Goal: Task Accomplishment & Management: Complete application form

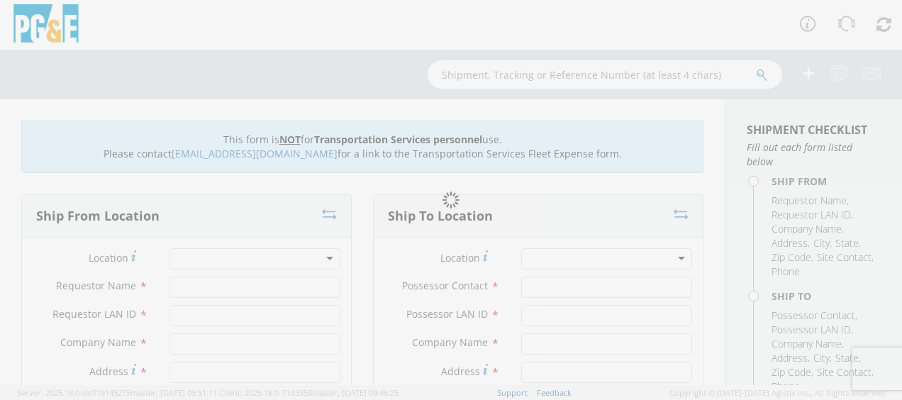
type input "[PERSON_NAME]"
type input "badg"
type input "PG&E"
type input "50150 Rd 426"
type input "Oakhurst"
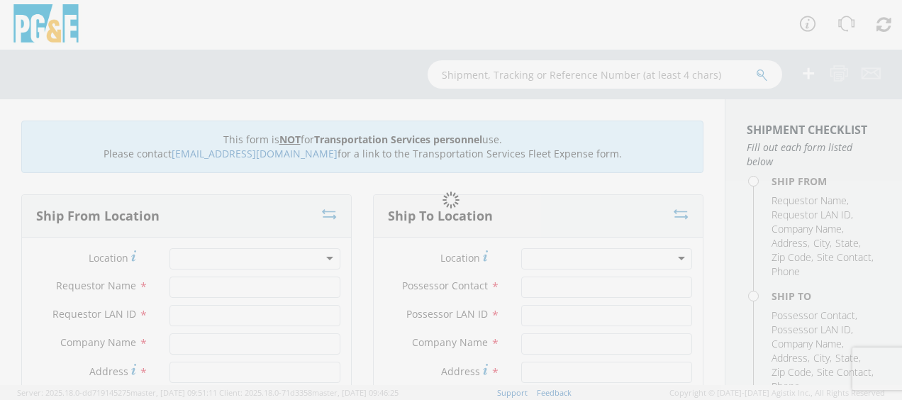
type input "93644"
type input "[PERSON_NAME]"
type input "[PHONE_NUMBER]"
type input "[PERSON_NAME]"
type input "badg"
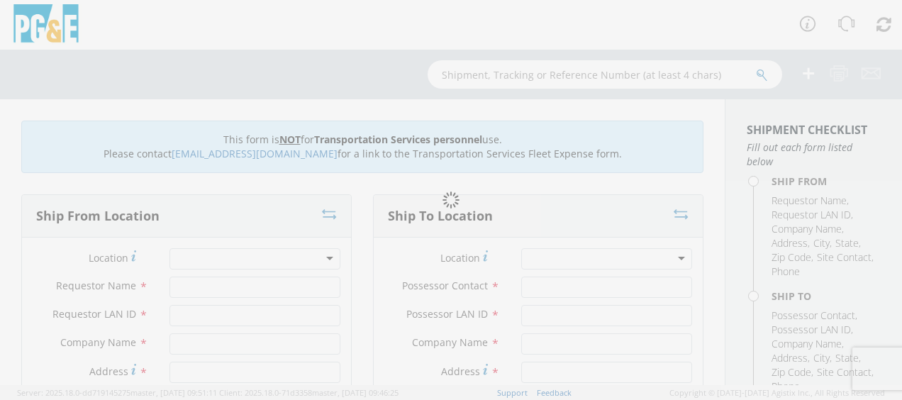
type input "PGE"
type input "Various Locations Creek Fire"
type input "Oakhurst"
type input "95338"
type input "[PERSON_NAME]"
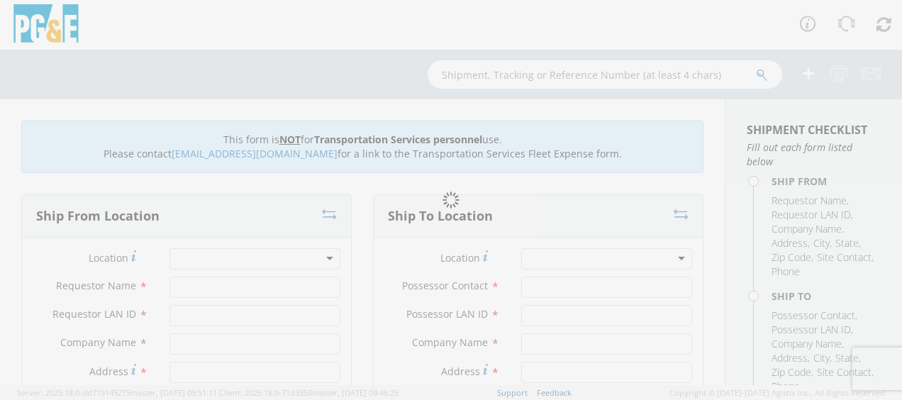
type input "[PHONE_NUMBER]"
type input "[DATE]"
type input "Move misc equipment due to Creek Fire"
type input "0"
type textarea "Creek Fire - Please use [PERSON_NAME] to make the move and return when job is c…"
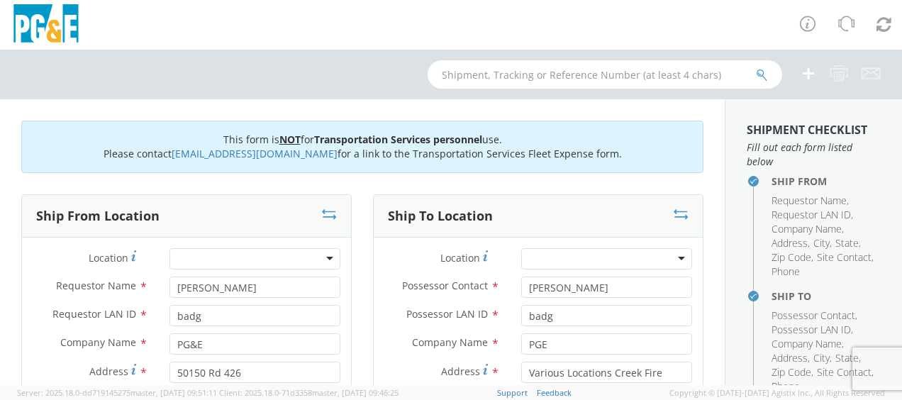
select select "12086"
select select "Other"
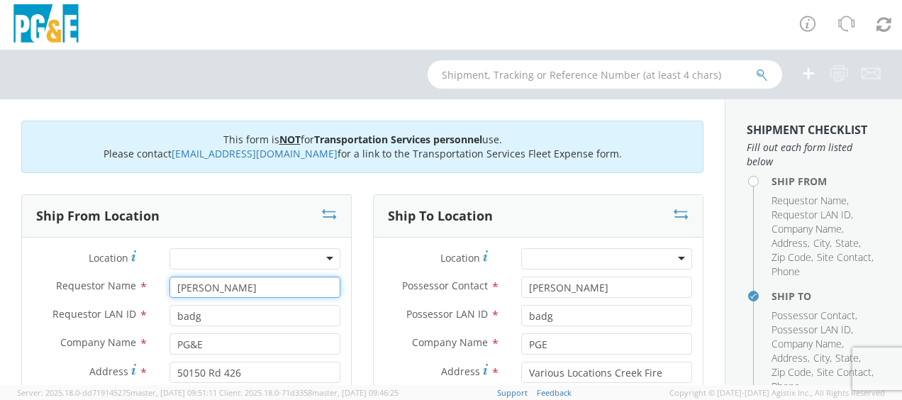
drag, startPoint x: 239, startPoint y: 285, endPoint x: 140, endPoint y: 285, distance: 98.6
click at [140, 285] on div "Requestor Name * [PERSON_NAME]" at bounding box center [186, 287] width 329 height 21
type input "[PERSON_NAME]"
drag, startPoint x: 191, startPoint y: 314, endPoint x: 127, endPoint y: 321, distance: 64.9
click at [127, 321] on div "Requestor LAN ID * badg" at bounding box center [186, 315] width 329 height 21
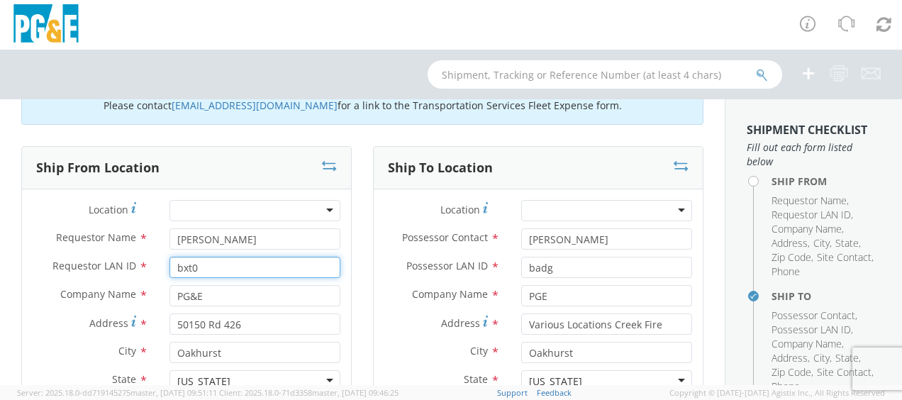
scroll to position [71, 0]
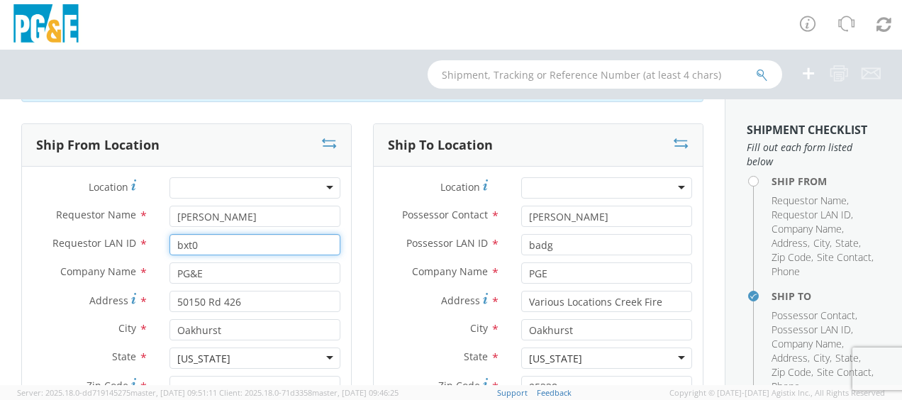
type input "bxt0"
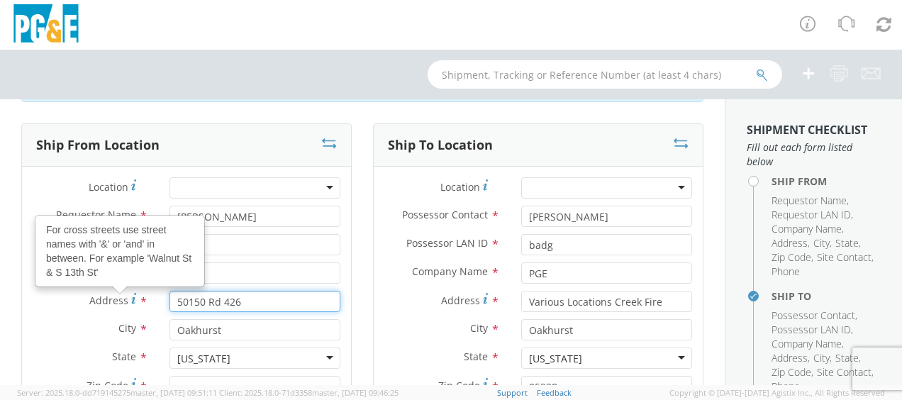
drag, startPoint x: 245, startPoint y: 303, endPoint x: 105, endPoint y: 302, distance: 140.4
click at [105, 302] on div "Address For cross streets use street names with '&' or 'and' in between. For ex…" at bounding box center [186, 301] width 329 height 21
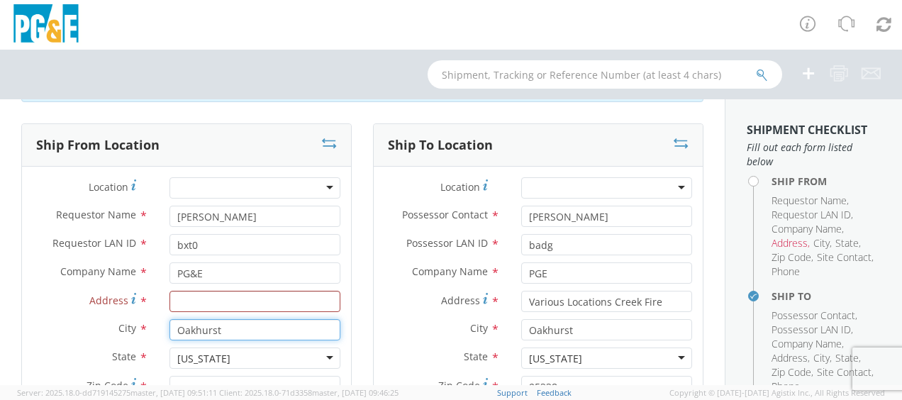
click at [230, 324] on input "Oakhurst" at bounding box center [254, 329] width 171 height 21
type input "O"
type input "Madera"
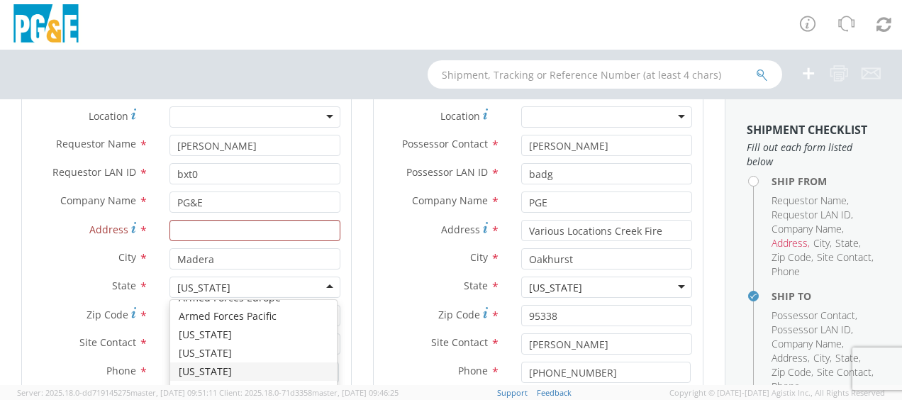
scroll to position [87, 0]
click at [203, 355] on div "Location * (OBSOLETE) [PERSON_NAME] SC - GC TRAILER (OBSOLETE) [GEOGRAPHIC_DATA…" at bounding box center [186, 299] width 329 height 387
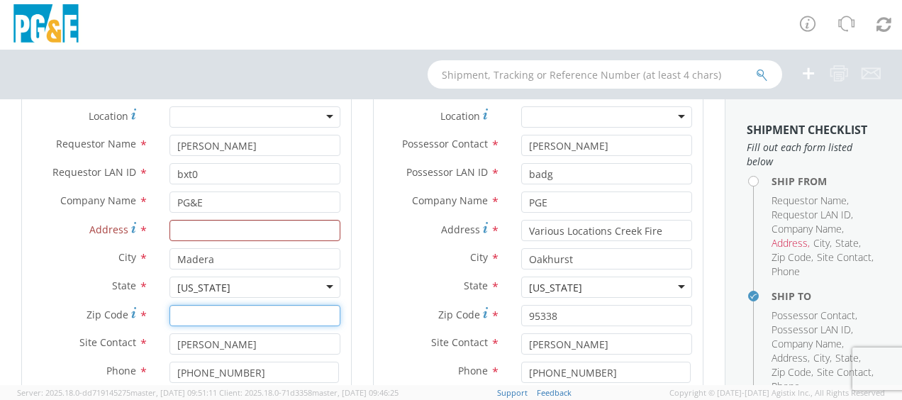
click at [250, 312] on input "Zip Code *" at bounding box center [254, 315] width 171 height 21
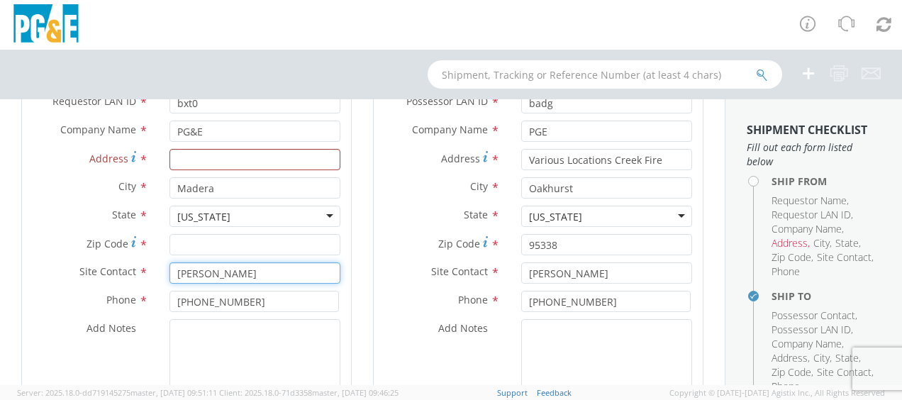
click at [200, 277] on input "[PERSON_NAME]" at bounding box center [254, 272] width 171 height 21
type input "B"
type input "[PERSON_NAME]"
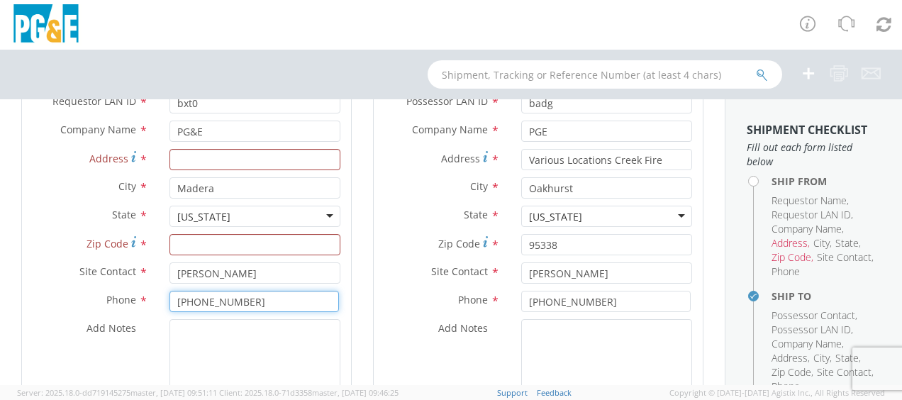
drag, startPoint x: 246, startPoint y: 303, endPoint x: 124, endPoint y: 324, distance: 123.8
click at [124, 324] on div "Location * (OBSOLETE) [PERSON_NAME] SC - GC TRAILER (OBSOLETE) [GEOGRAPHIC_DATA…" at bounding box center [186, 228] width 329 height 387
type input "[PHONE_NUMBER]"
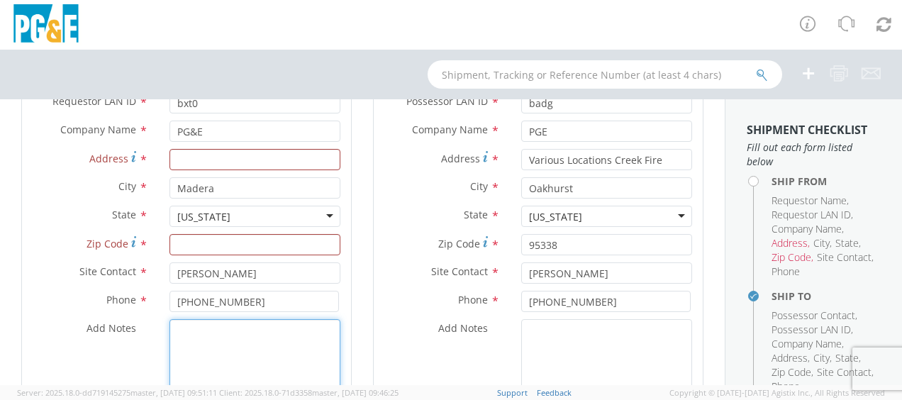
click at [195, 346] on textarea "Add Notes *" at bounding box center [254, 367] width 171 height 96
paste textarea "From [PERSON_NAME] Storage Yard head to JOB SITE TO off LOAD [GEOGRAPHIC_DATA] …"
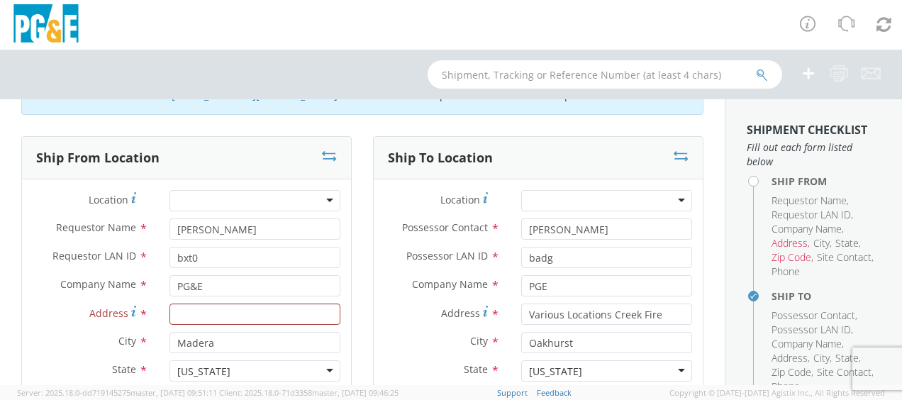
scroll to position [81, 0]
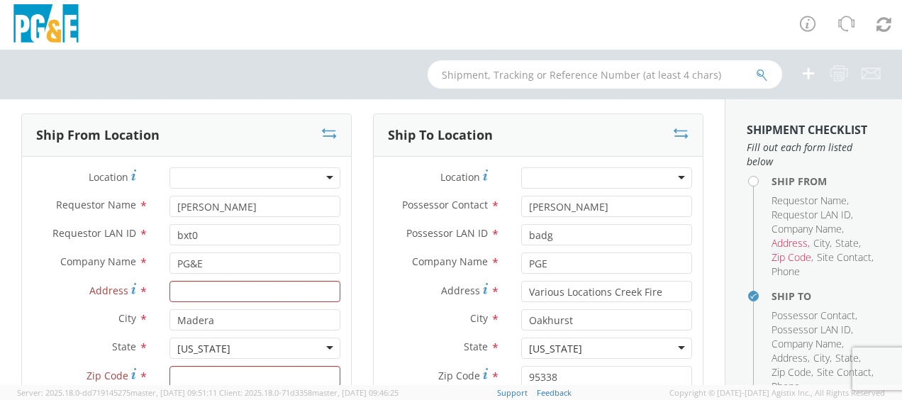
type textarea "From [PERSON_NAME] Storage Yard head to JOB SITE TO off LOAD [GEOGRAPHIC_DATA] …"
drag, startPoint x: 588, startPoint y: 204, endPoint x: 408, endPoint y: 226, distance: 180.7
click at [425, 224] on div "Location * (OBSOLETE) [PERSON_NAME] SC - GC TRAILER (OBSOLETE) [GEOGRAPHIC_DATA…" at bounding box center [538, 360] width 329 height 387
type input "[PERSON_NAME]"
drag, startPoint x: 549, startPoint y: 237, endPoint x: 498, endPoint y: 243, distance: 51.4
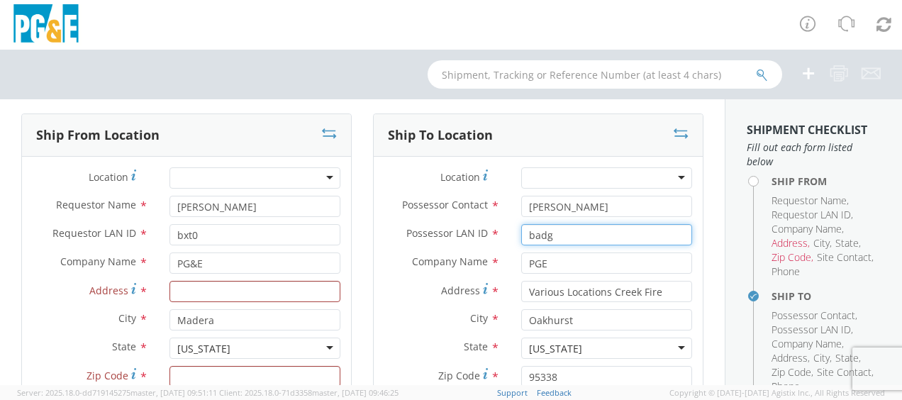
click at [498, 243] on div "Possessor LAN ID * badg" at bounding box center [538, 234] width 329 height 21
type input "bxt0"
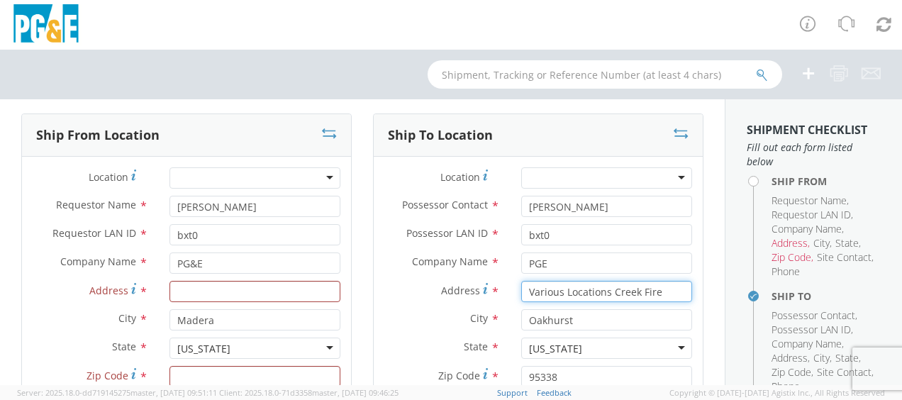
drag, startPoint x: 661, startPoint y: 291, endPoint x: 401, endPoint y: 316, distance: 260.7
click at [401, 316] on div "Location * (OBSOLETE) [PERSON_NAME] SC - GC TRAILER (OBSOLETE) [GEOGRAPHIC_DATA…" at bounding box center [538, 360] width 329 height 387
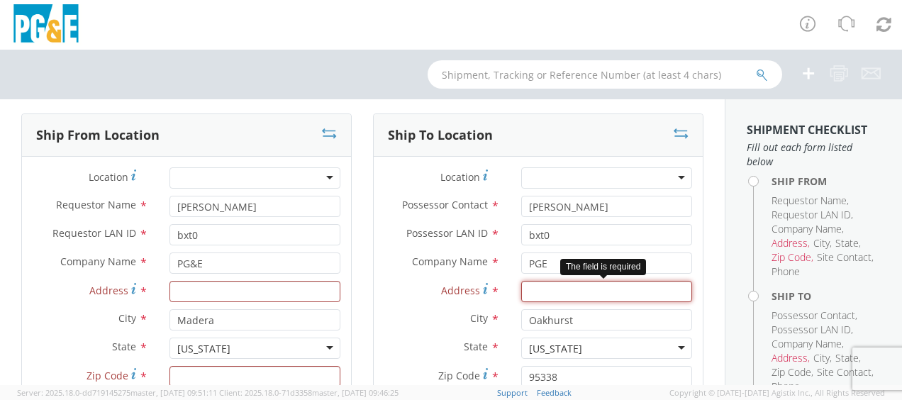
click at [529, 289] on input "Address *" at bounding box center [606, 291] width 171 height 21
paste input "[STREET_ADDRESS][PERSON_NAME]) (LAT: 37.469444/ LONG"
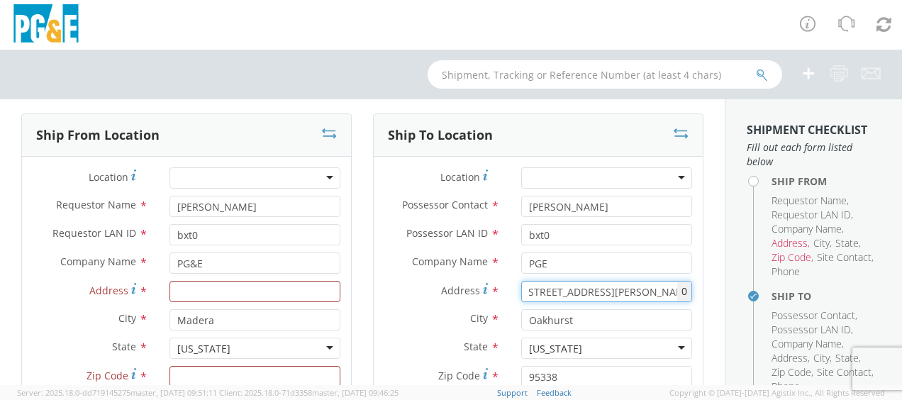
scroll to position [0, 0]
type input "[STREET_ADDRESS][PERSON_NAME]) (LAT: 37.469444/ LONG"
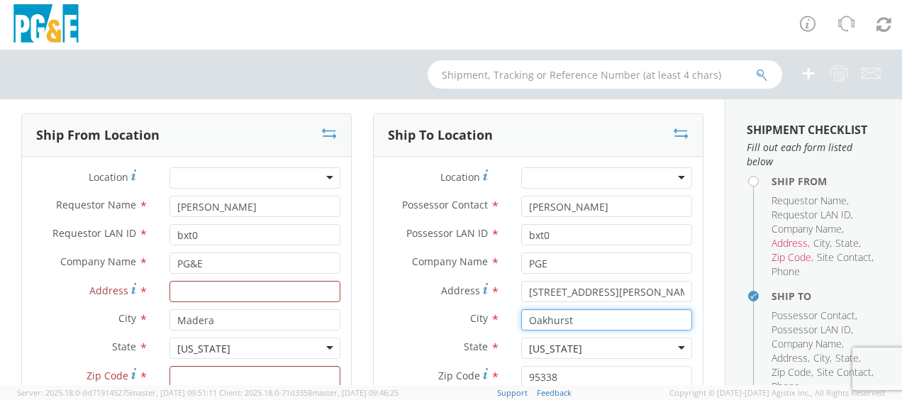
drag, startPoint x: 566, startPoint y: 320, endPoint x: 463, endPoint y: 336, distance: 104.0
click at [463, 336] on div "Location * (OBSOLETE) [PERSON_NAME] SC - GC TRAILER (OBSOLETE) [GEOGRAPHIC_DATA…" at bounding box center [538, 360] width 329 height 387
type input "[PERSON_NAME]"
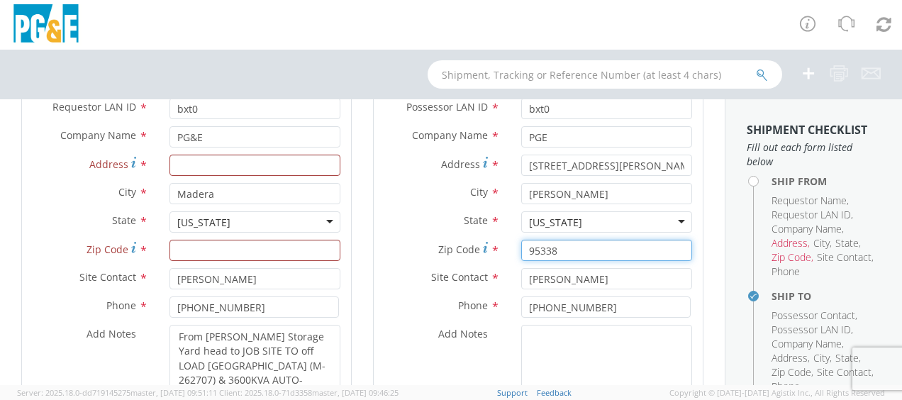
scroll to position [224, 0]
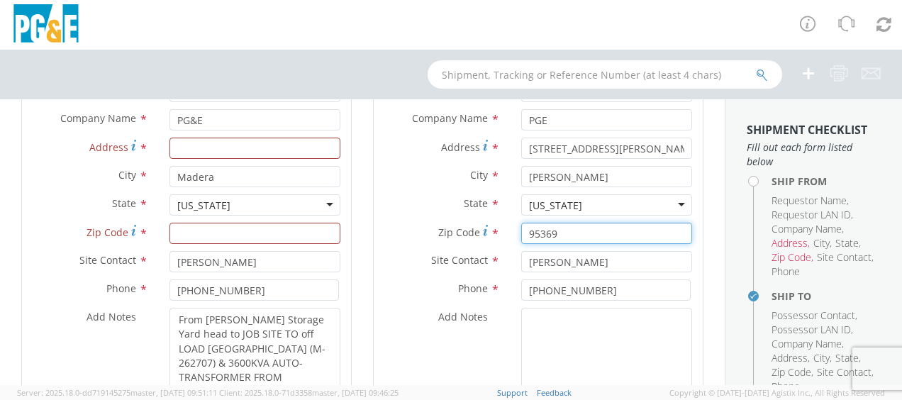
type input "95369"
click at [382, 218] on div "State * [US_STATE] [US_STATE] [US_STATE] [US_STATE] [US_STATE] [US_STATE] Armed…" at bounding box center [538, 208] width 329 height 28
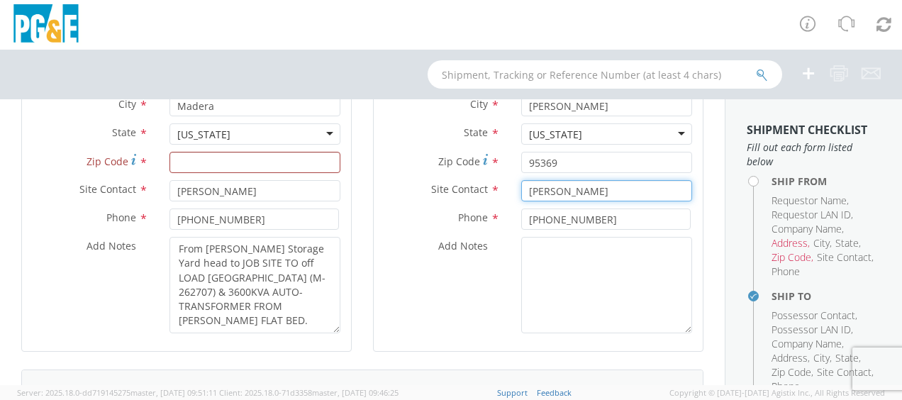
drag, startPoint x: 550, startPoint y: 184, endPoint x: 410, endPoint y: 210, distance: 142.7
click at [410, 210] on div "Location * (OBSOLETE) [PERSON_NAME] SC - GC TRAILER (OBSOLETE) [GEOGRAPHIC_DATA…" at bounding box center [538, 146] width 329 height 387
type input "[PERSON_NAME]"
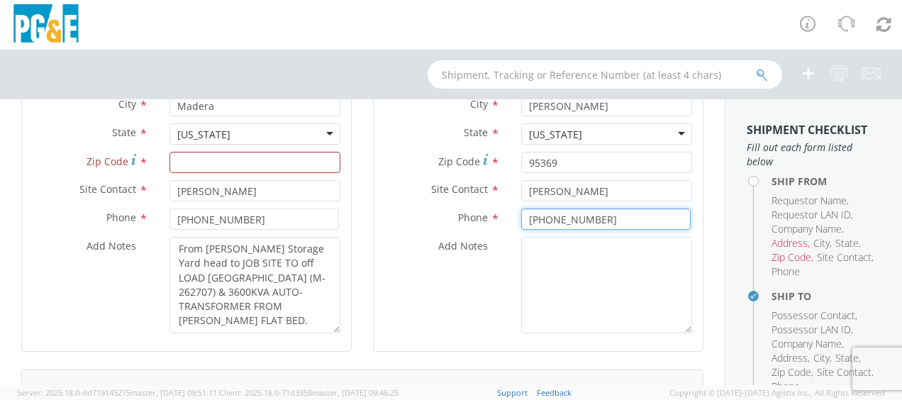
type input "[PHONE_NUMBER]"
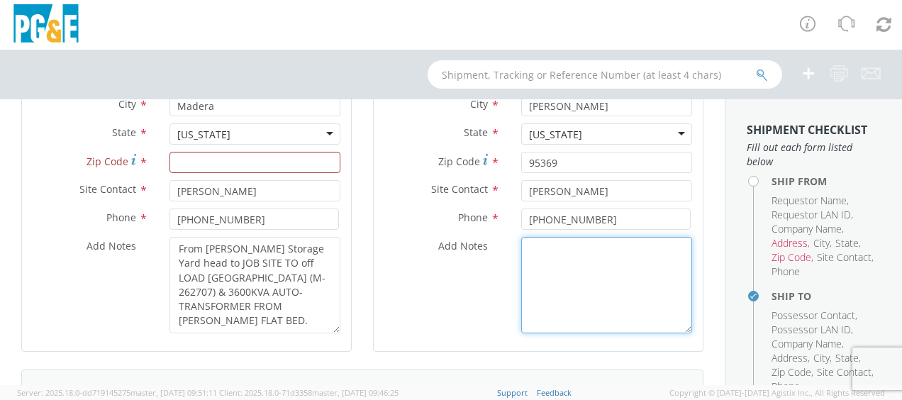
paste textarea "[STREET_ADDRESS][PERSON_NAME]) ([GEOGRAPHIC_DATA])"
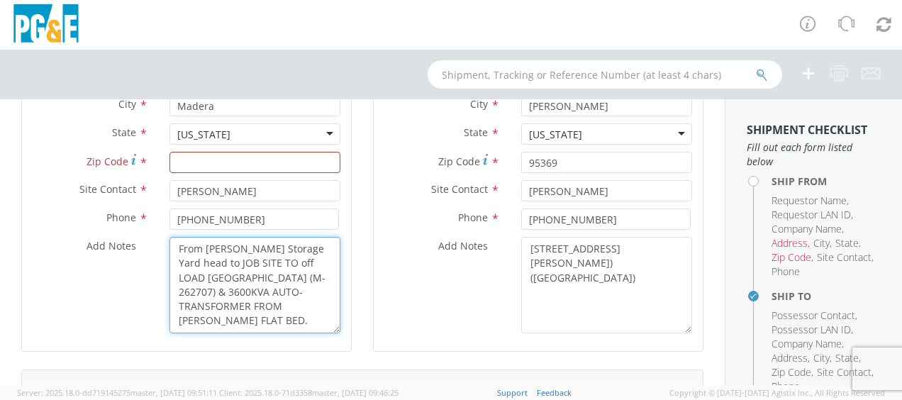
drag, startPoint x: 173, startPoint y: 247, endPoint x: 305, endPoint y: 312, distance: 147.1
click at [305, 312] on textarea "From [PERSON_NAME] Storage Yard head to JOB SITE TO off LOAD [GEOGRAPHIC_DATA] …" at bounding box center [254, 285] width 171 height 96
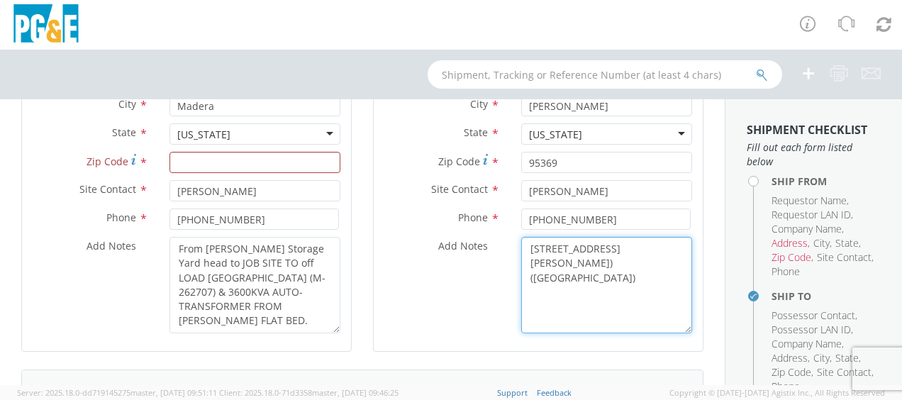
drag, startPoint x: 523, startPoint y: 246, endPoint x: 678, endPoint y: 285, distance: 159.4
click at [678, 285] on textarea "[STREET_ADDRESS][PERSON_NAME]) ([GEOGRAPHIC_DATA])" at bounding box center [606, 285] width 171 height 96
paste textarea "From [PERSON_NAME] Storage Yard head to JOB SITE TO off LOAD [GEOGRAPHIC_DATA] …"
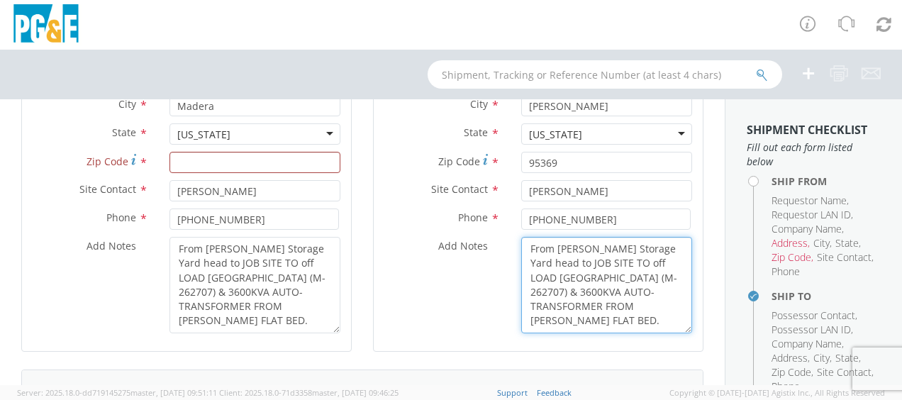
type textarea "From [PERSON_NAME] Storage Yard head to JOB SITE TO off LOAD [GEOGRAPHIC_DATA] …"
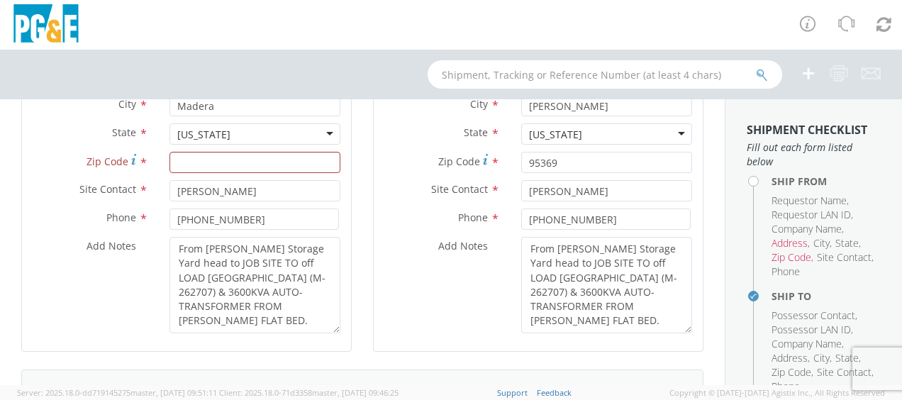
click at [435, 323] on div "Add Notes * From [PERSON_NAME] Storage Yard head to JOB SITE TO off LOAD 3325KV…" at bounding box center [538, 285] width 329 height 96
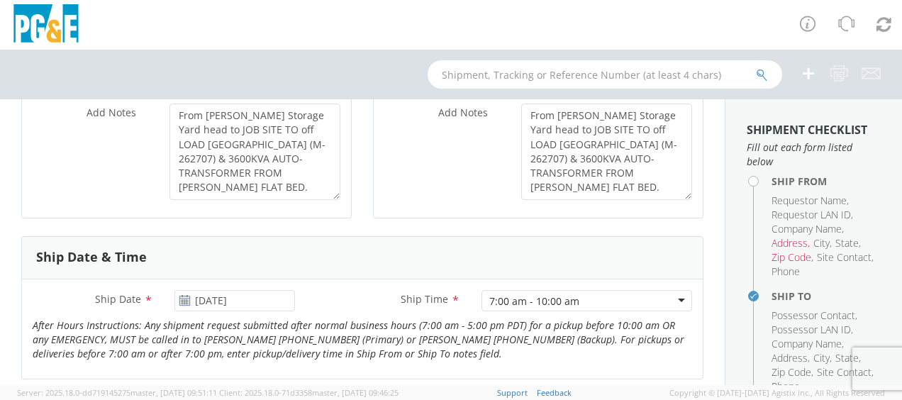
scroll to position [437, 0]
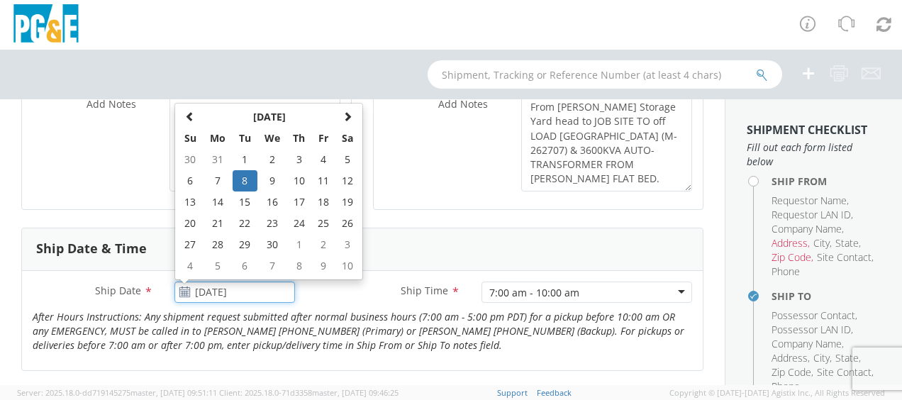
drag, startPoint x: 248, startPoint y: 291, endPoint x: 156, endPoint y: 299, distance: 92.6
click at [156, 299] on div "Ship Date * [DATE] [DATE] Su Mo Tu We Th Fr Sa 30 31 1 2 3 4 5 6 7 8 9 10 11 12…" at bounding box center [164, 291] width 284 height 21
type input "[DATE]"
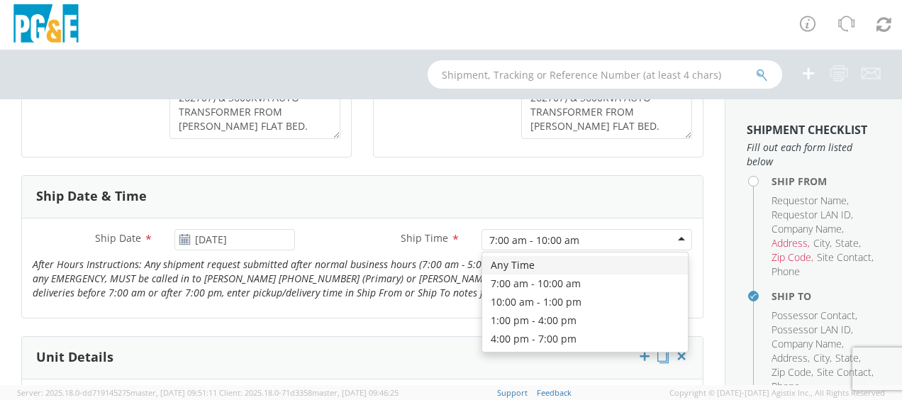
scroll to position [508, 0]
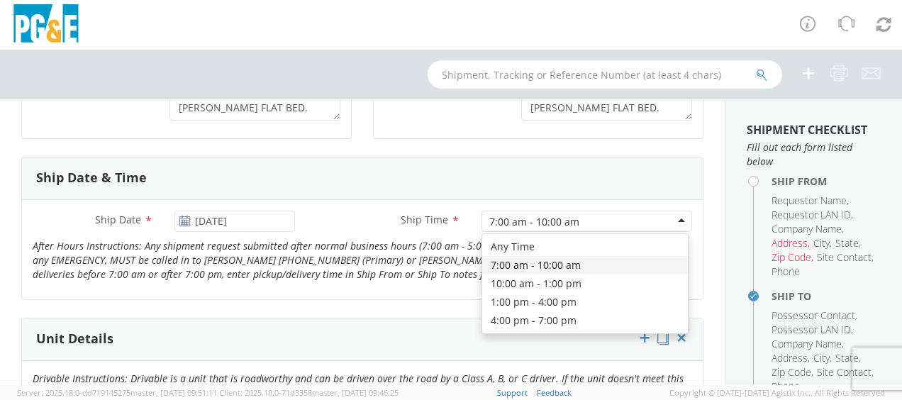
click at [506, 265] on div "Ship Date * [DATE] Ship Time * 7:00 am - 10:00 am 7:00 am - 10:00 am Any Time 7…" at bounding box center [362, 250] width 681 height 78
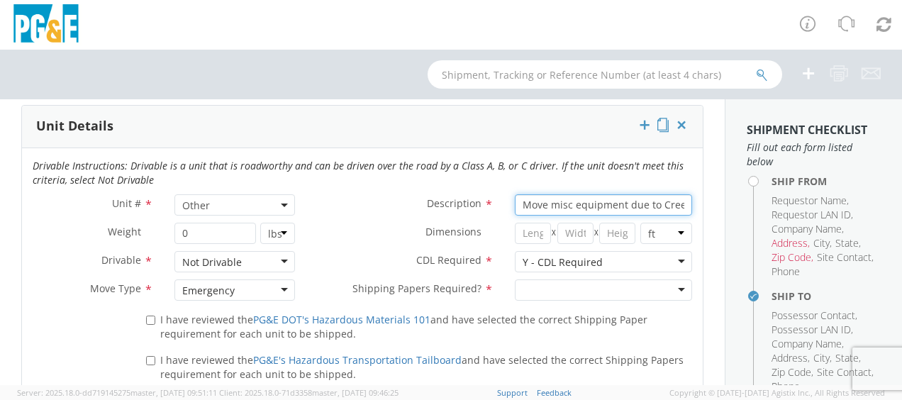
scroll to position [0, 24]
drag, startPoint x: 620, startPoint y: 199, endPoint x: 685, endPoint y: 194, distance: 65.4
click at [685, 194] on div "Move misc equipment due to Creek Fire" at bounding box center [603, 204] width 199 height 21
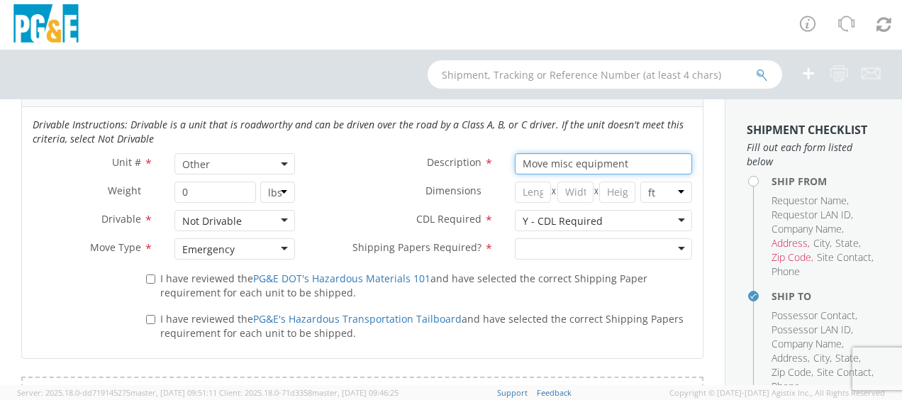
scroll to position [791, 0]
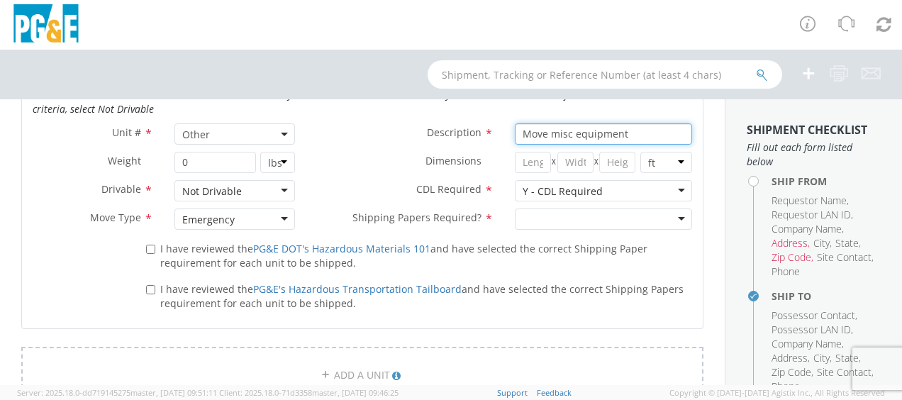
type input "Move misc equipment"
click at [147, 250] on input "I have reviewed the PG&E DOT's Hazardous Materials 101 and have selected the co…" at bounding box center [150, 249] width 9 height 9
checkbox input "true"
click at [146, 286] on input "I have reviewed the PG&E's Hazardous Transportation Tailboard and have selected…" at bounding box center [150, 289] width 9 height 9
checkbox input "true"
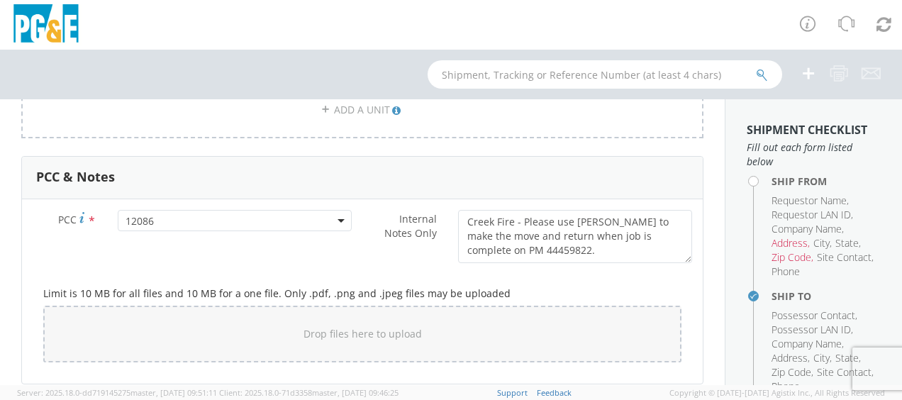
scroll to position [1075, 0]
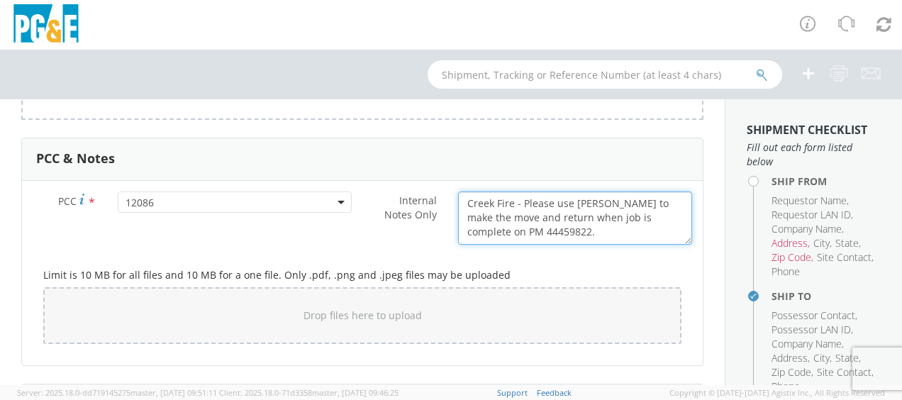
drag, startPoint x: 515, startPoint y: 199, endPoint x: 411, endPoint y: 206, distance: 105.2
click at [417, 206] on div "Internal Notes Only * Creek Fire - Please use [PERSON_NAME] to make the move an…" at bounding box center [532, 217] width 340 height 53
drag, startPoint x: 505, startPoint y: 225, endPoint x: 499, endPoint y: 302, distance: 76.8
click at [506, 230] on textarea "Please use [PERSON_NAME] to make the move and return when job is complete on PM…" at bounding box center [575, 217] width 234 height 53
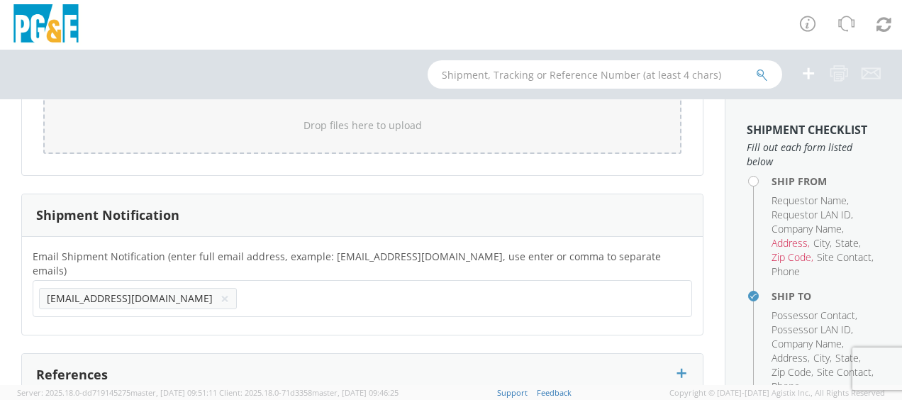
scroll to position [1288, 0]
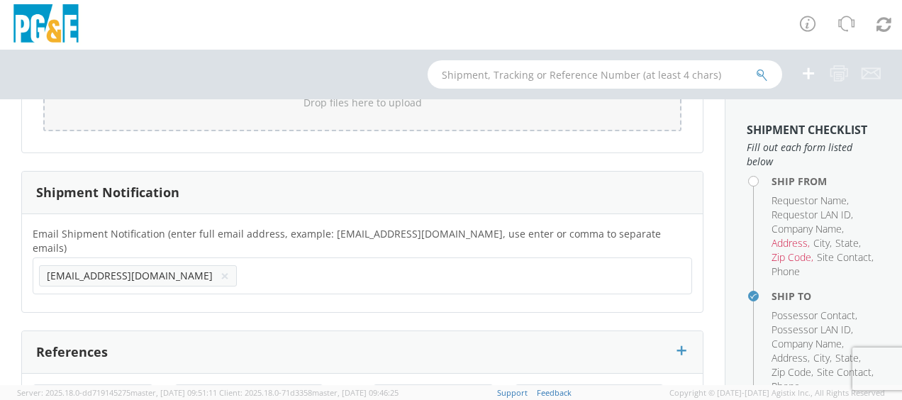
type textarea "Please use [PERSON_NAME] to make the move and return when job is complete on PM…"
click at [221, 267] on button "×" at bounding box center [225, 275] width 9 height 17
type input "[EMAIL_ADDRESS][DOMAIN_NAME]"
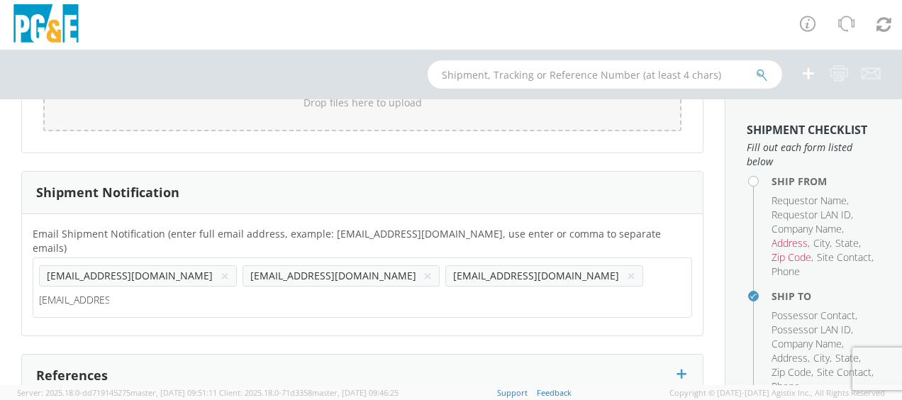
type input "[EMAIL_ADDRESS][DOMAIN_NAME]"
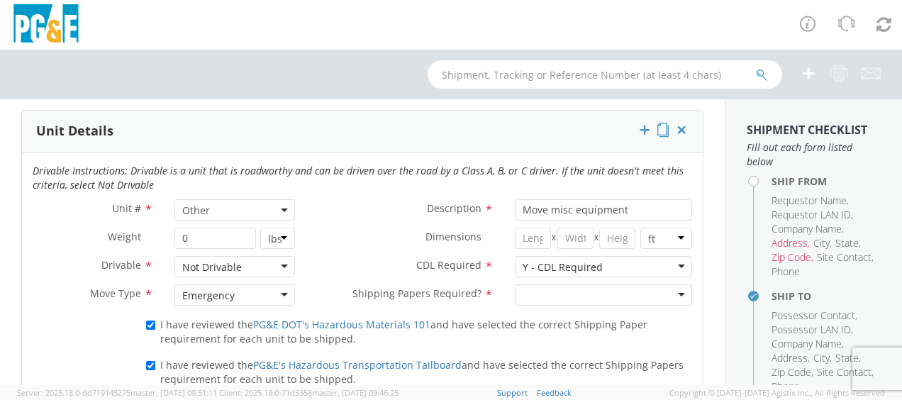
scroll to position [715, 0]
click at [518, 288] on div at bounding box center [603, 295] width 177 height 21
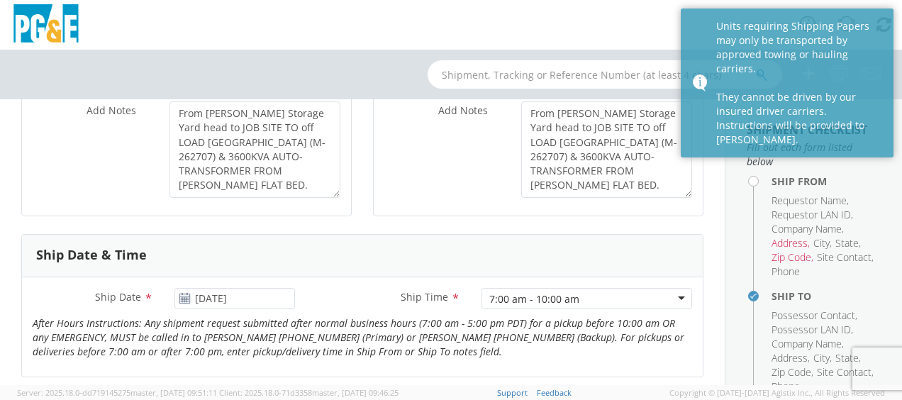
scroll to position [360, 0]
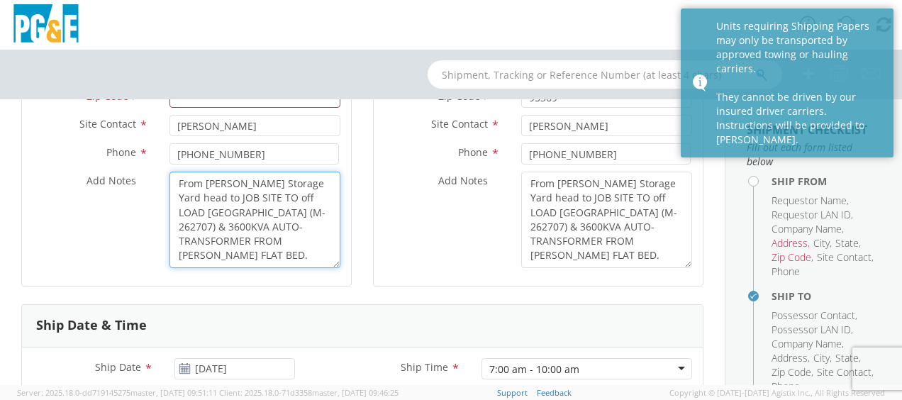
click at [177, 181] on textarea "From [PERSON_NAME] Storage Yard head to JOB SITE TO off LOAD [GEOGRAPHIC_DATA] …" at bounding box center [254, 220] width 171 height 96
type textarea "Req#1- From [PERSON_NAME] Storage Yard head to JOB SITE TO off LOAD [GEOGRAPHIC…"
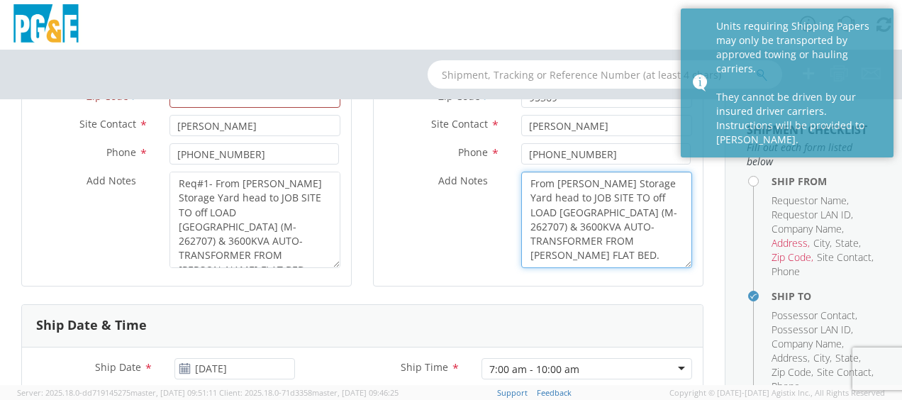
click at [521, 180] on textarea "From [PERSON_NAME] Storage Yard head to JOB SITE TO off LOAD [GEOGRAPHIC_DATA] …" at bounding box center [606, 220] width 171 height 96
type textarea "Req#1- From [PERSON_NAME] Storage Yard head to JOB SITE TO off LOAD [GEOGRAPHIC…"
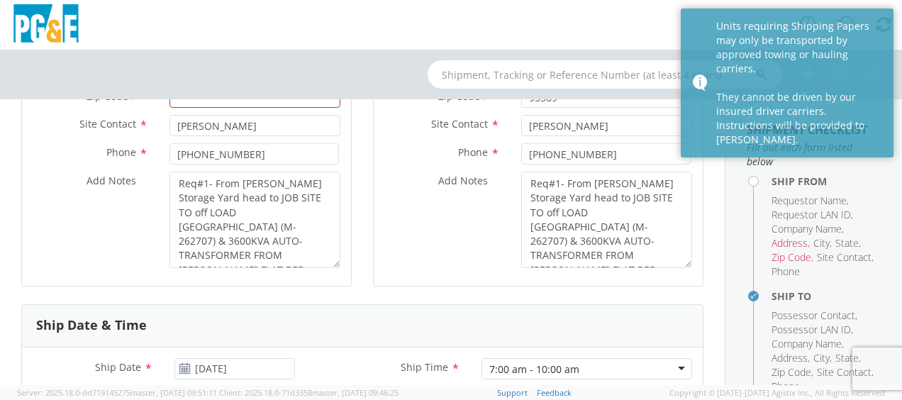
click at [412, 194] on div "Add Notes * Req#1- From [PERSON_NAME] Storage Yard head to JOB SITE TO off LOAD…" at bounding box center [538, 220] width 329 height 96
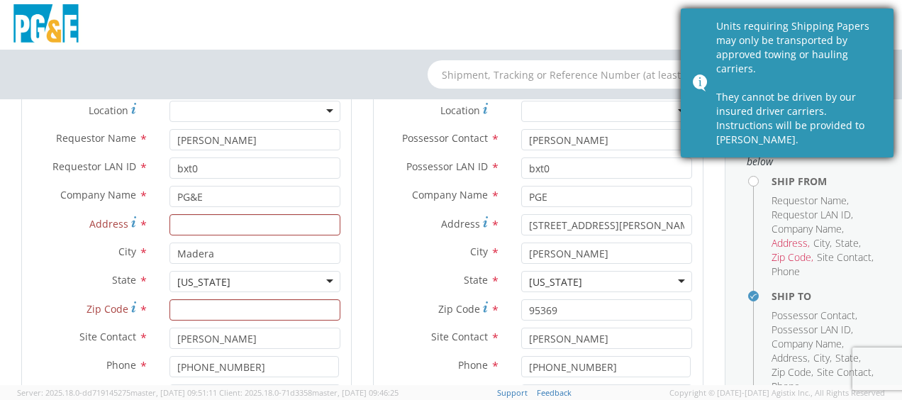
scroll to position [148, 0]
